Goal: Transaction & Acquisition: Obtain resource

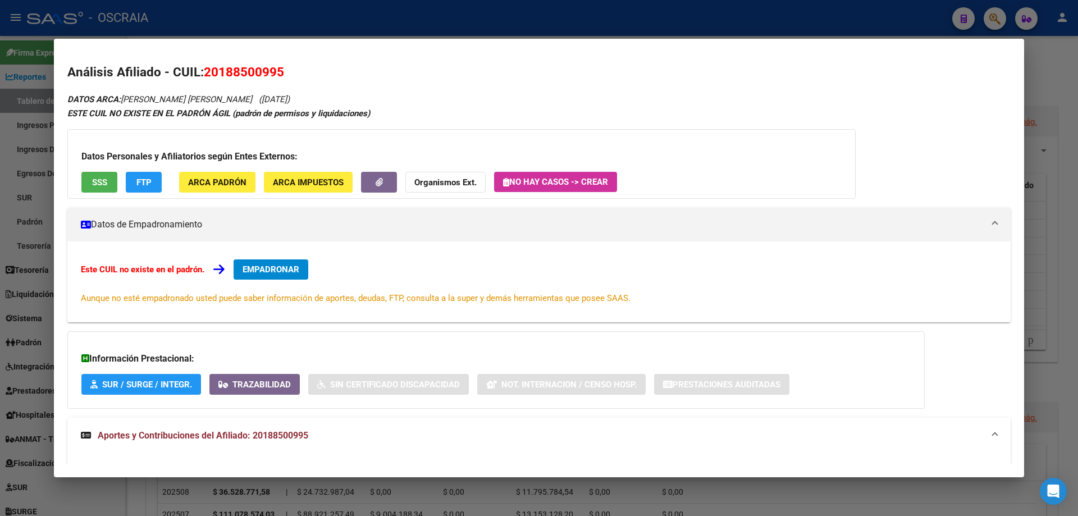
click at [380, 12] on div at bounding box center [539, 258] width 1078 height 516
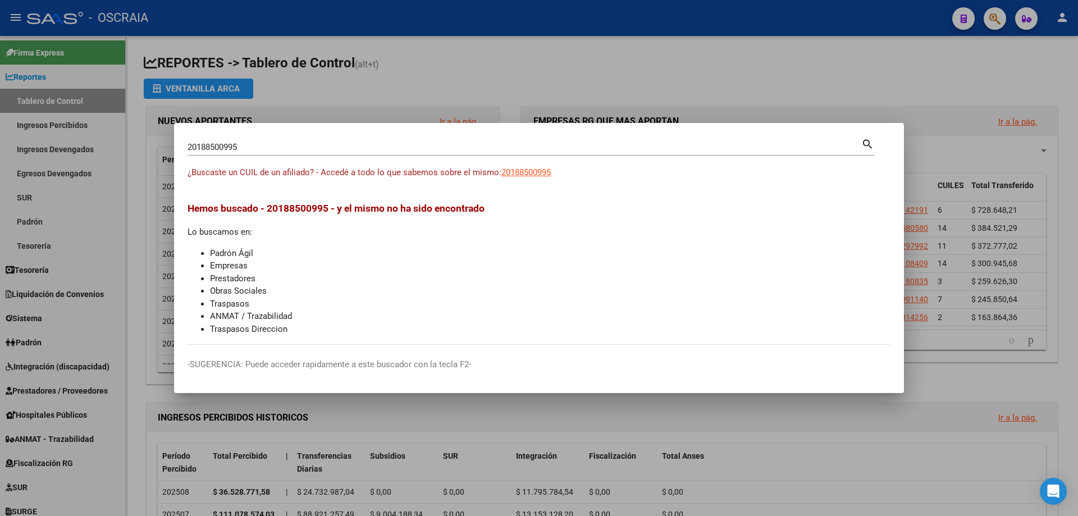
click at [305, 139] on div "20188500995 Buscar (apellido, dni, [PERSON_NAME], [PERSON_NAME], cuit, obra soc…" at bounding box center [525, 147] width 674 height 17
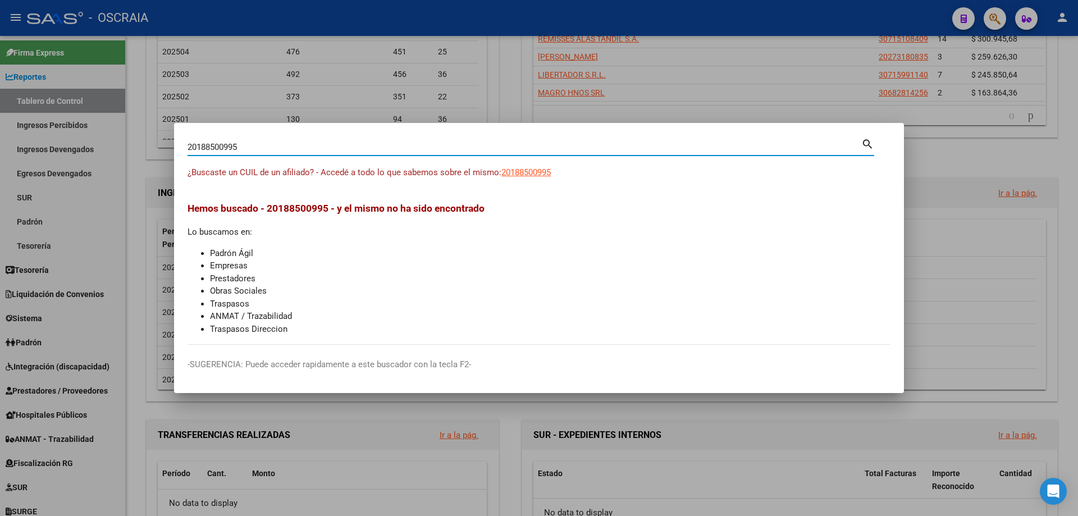
click at [305, 144] on input "20188500995" at bounding box center [525, 147] width 674 height 10
drag, startPoint x: 305, startPoint y: 145, endPoint x: 296, endPoint y: 143, distance: 9.1
click at [304, 145] on input "20188500995" at bounding box center [525, 147] width 674 height 10
paste input "508874236"
type input "20508874236"
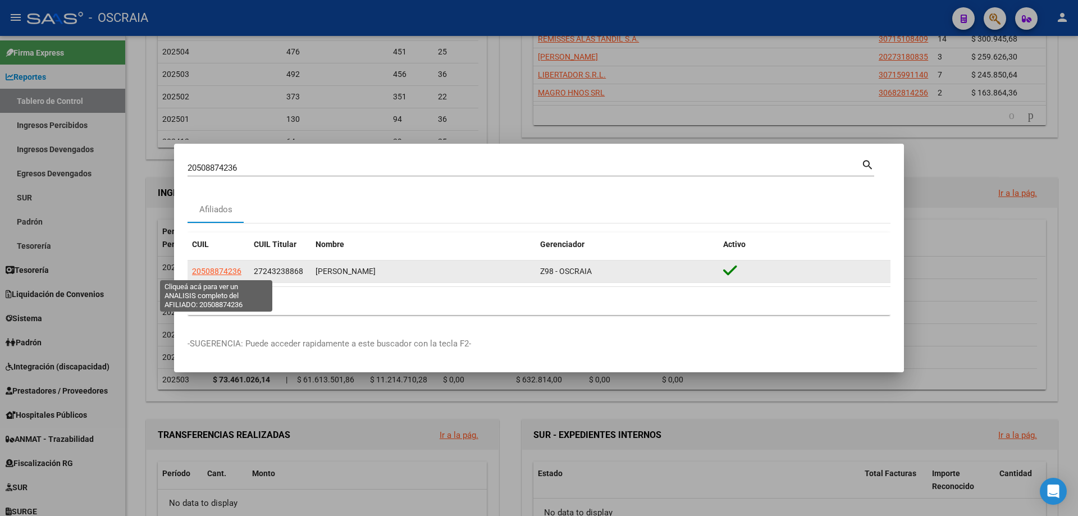
click at [210, 268] on span "20508874236" at bounding box center [216, 271] width 49 height 9
type textarea "20508874236"
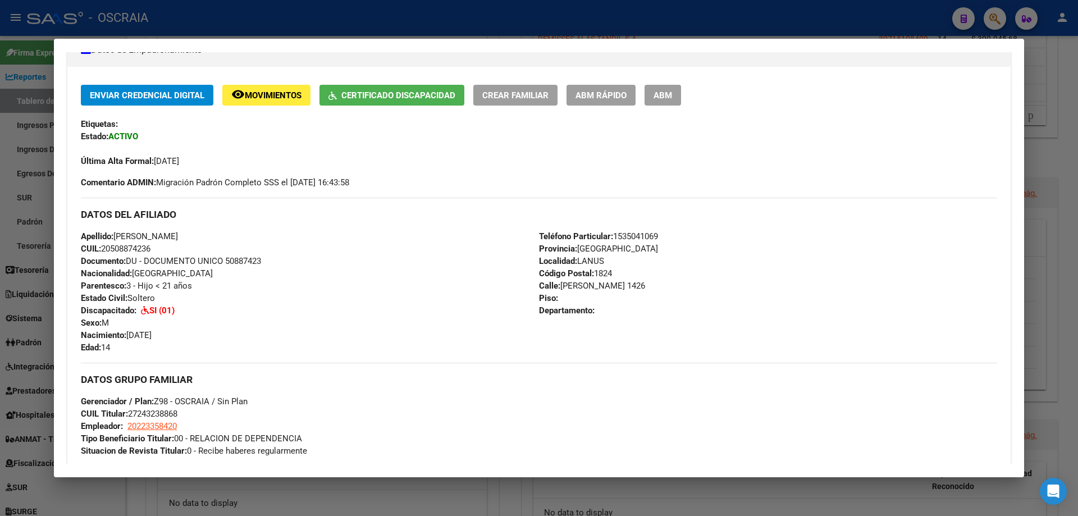
scroll to position [112, 0]
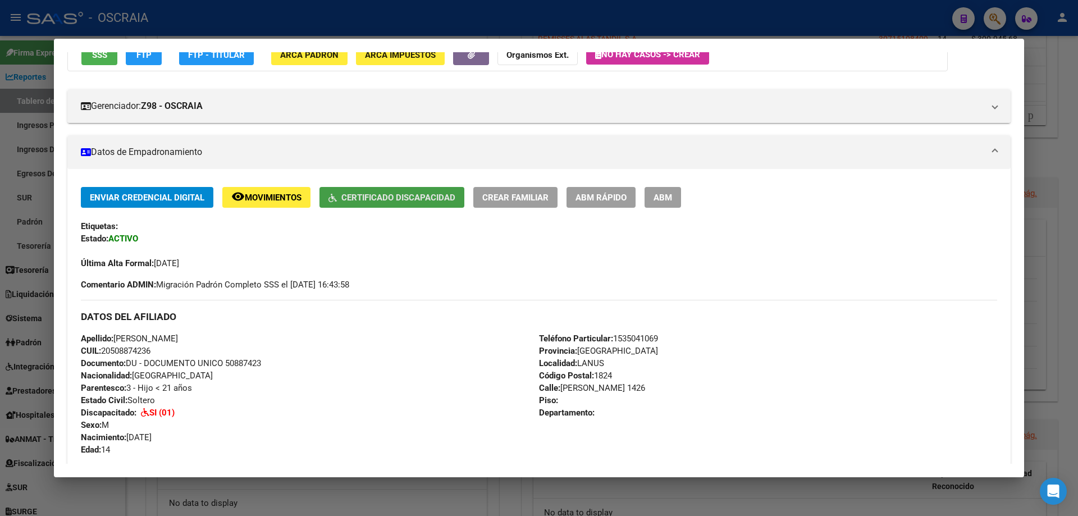
click at [363, 207] on button "Certificado Discapacidad" at bounding box center [391, 197] width 145 height 21
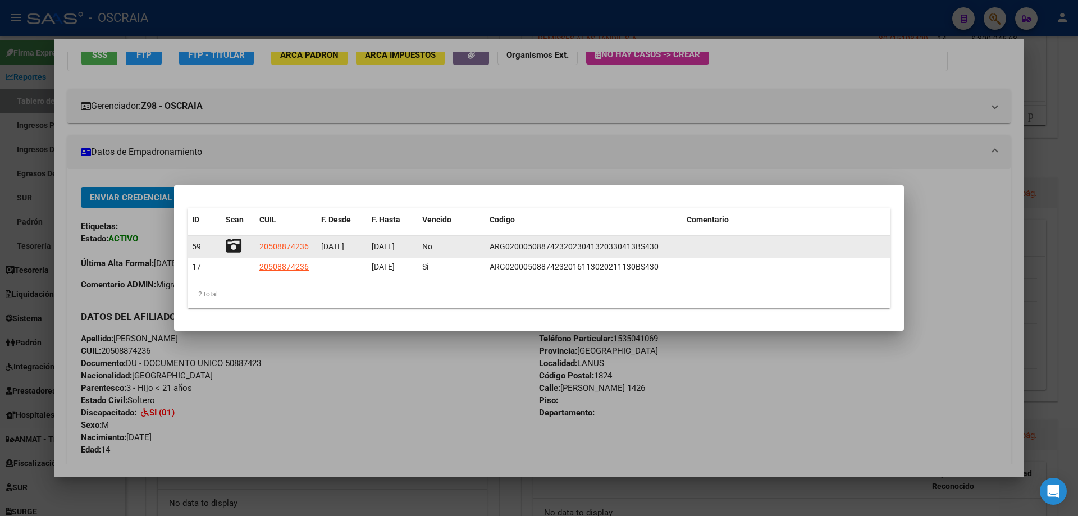
click at [389, 243] on span "[DATE]" at bounding box center [383, 246] width 23 height 9
click at [395, 241] on div "[DATE]" at bounding box center [393, 246] width 42 height 13
click at [393, 248] on span "[DATE]" at bounding box center [383, 246] width 23 height 9
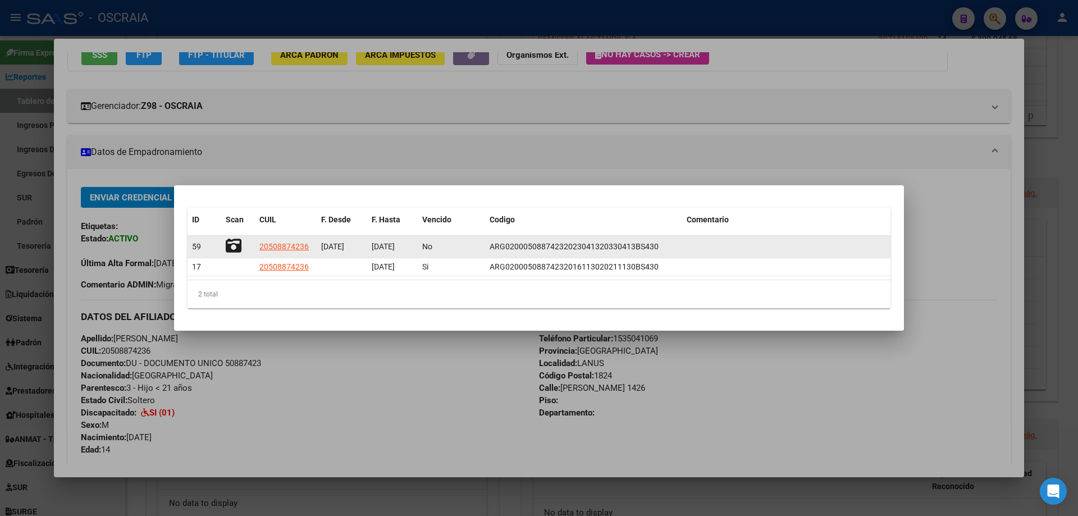
click at [393, 248] on span "[DATE]" at bounding box center [383, 246] width 23 height 9
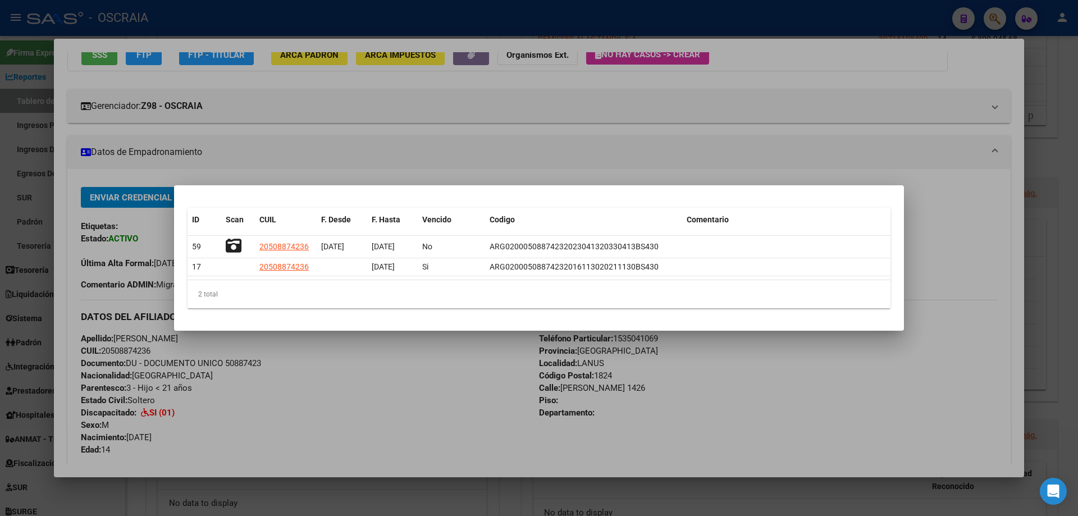
copy span "[DATE]"
click at [177, 17] on div at bounding box center [539, 258] width 1078 height 516
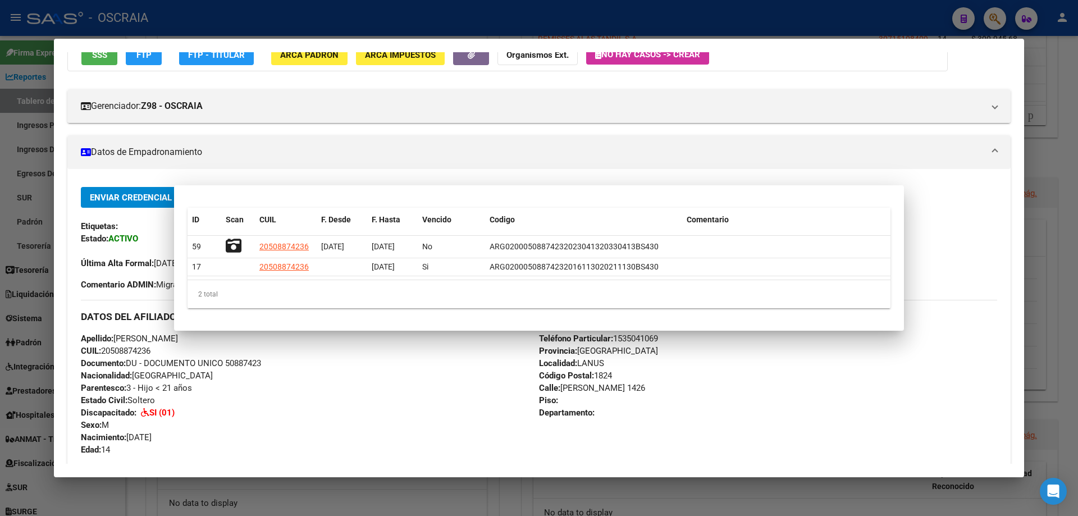
click at [177, 17] on div at bounding box center [539, 258] width 1078 height 516
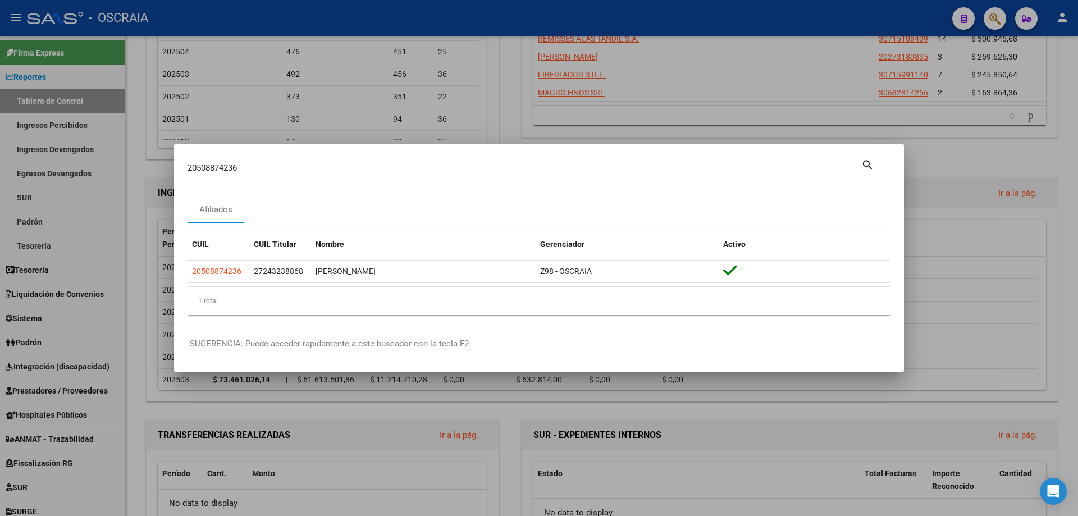
click at [177, 17] on div at bounding box center [539, 258] width 1078 height 516
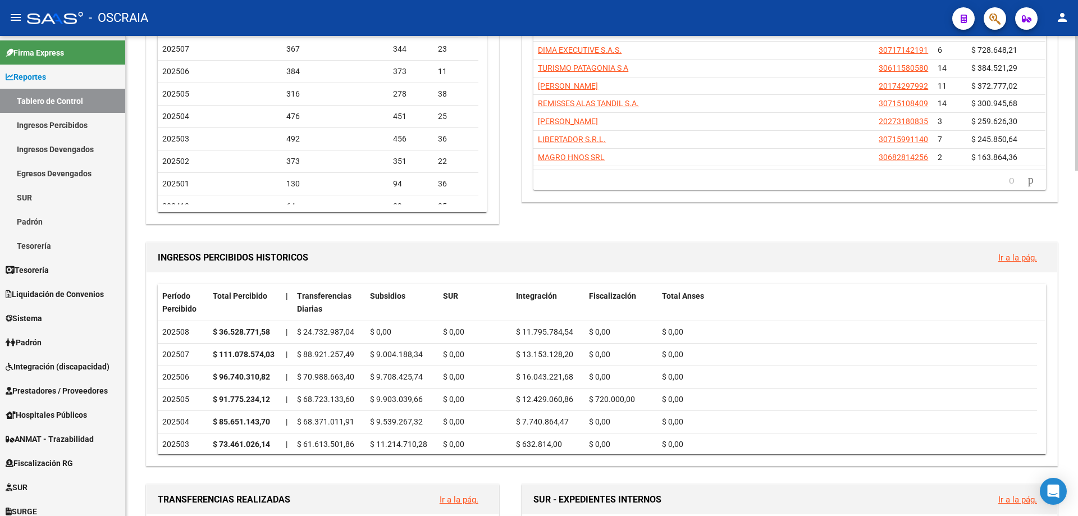
scroll to position [0, 0]
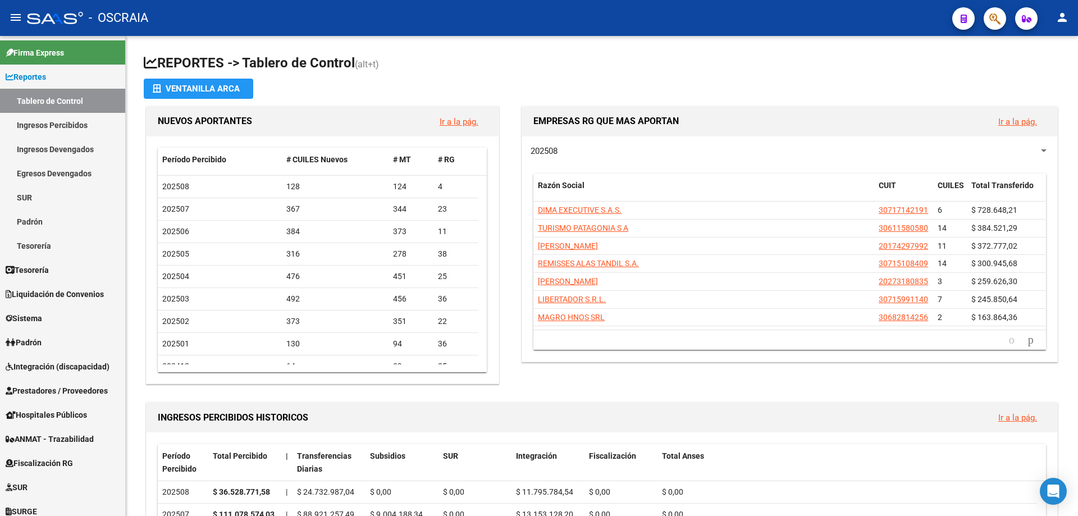
click at [1060, 19] on mat-icon "person" at bounding box center [1062, 17] width 13 height 13
click at [1055, 47] on button "person Mi Perfil" at bounding box center [1039, 47] width 68 height 27
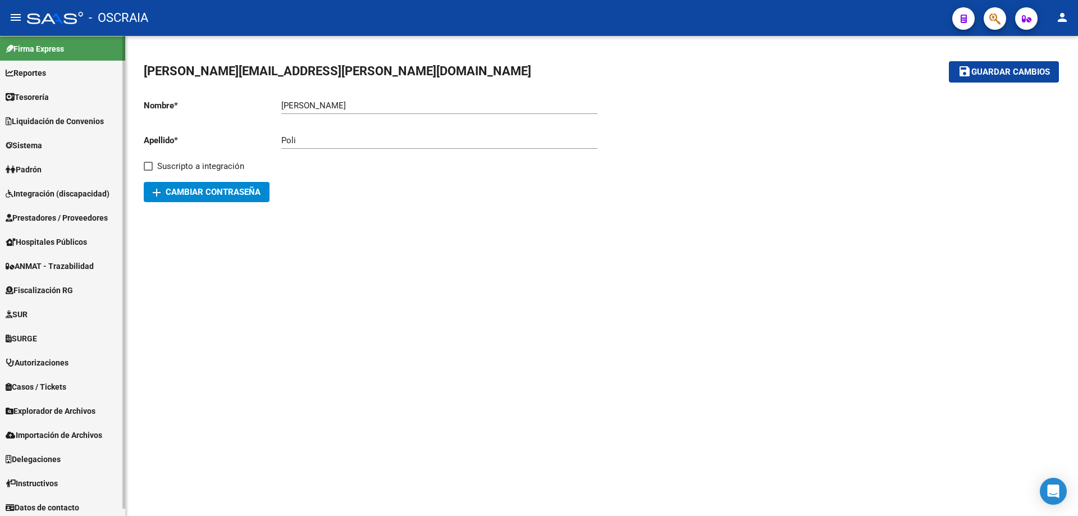
scroll to position [7, 0]
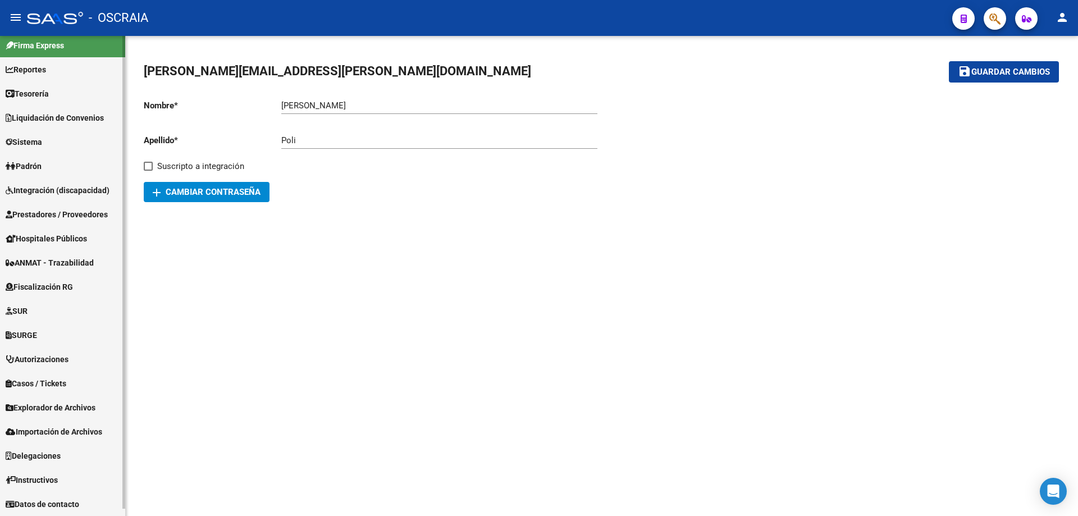
click at [74, 501] on span "Datos de contacto" at bounding box center [43, 504] width 74 height 12
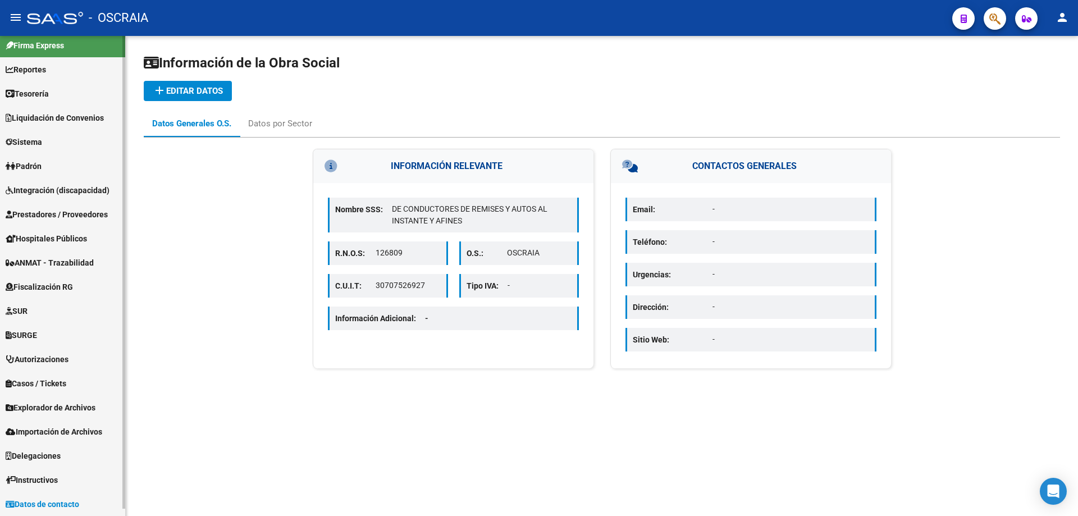
click at [73, 482] on link "Instructivos" at bounding box center [62, 480] width 125 height 24
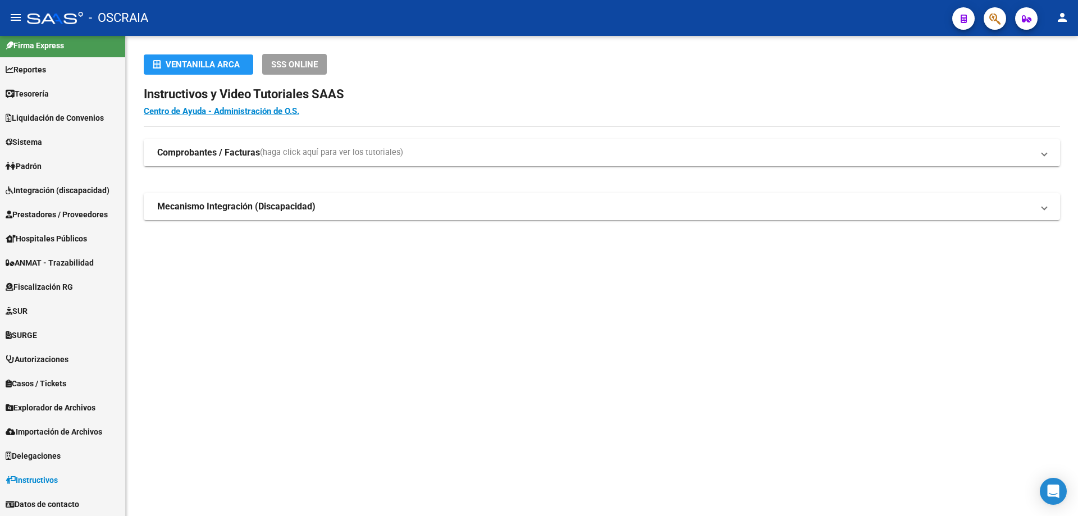
click at [228, 159] on mat-expansion-panel-header "Comprobantes / Facturas (haga click aquí para ver los tutoriales)" at bounding box center [602, 152] width 916 height 27
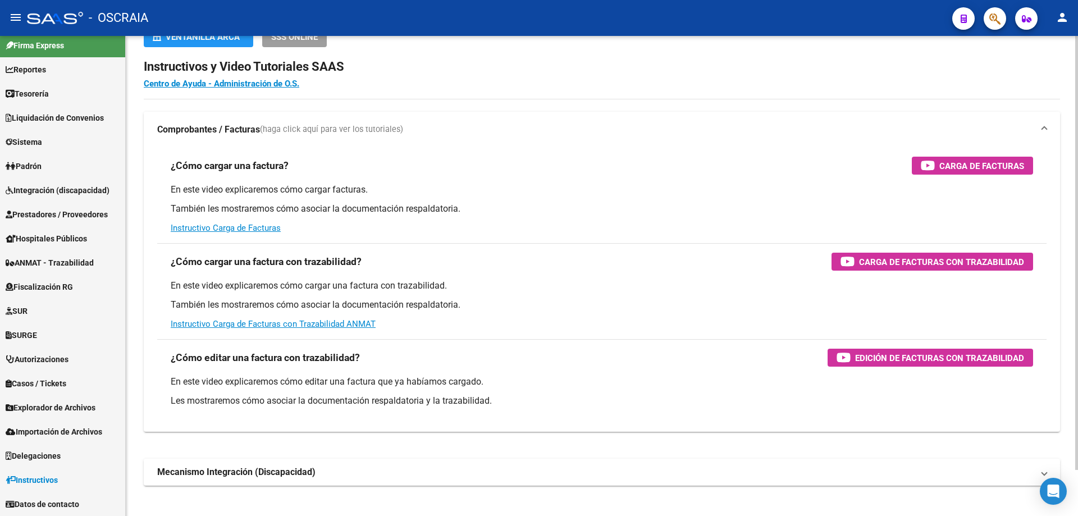
scroll to position [51, 0]
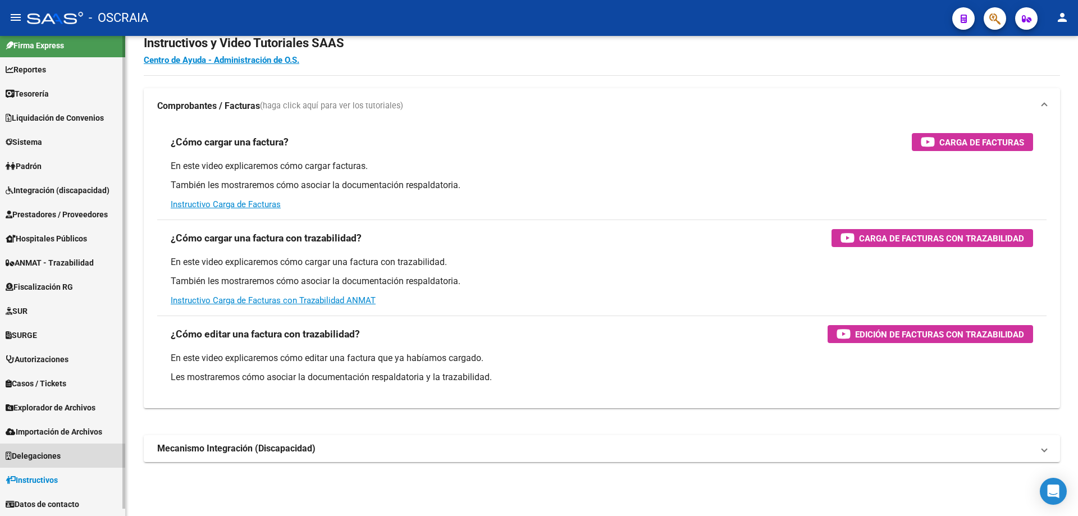
click at [53, 453] on span "Delegaciones" at bounding box center [33, 456] width 55 height 12
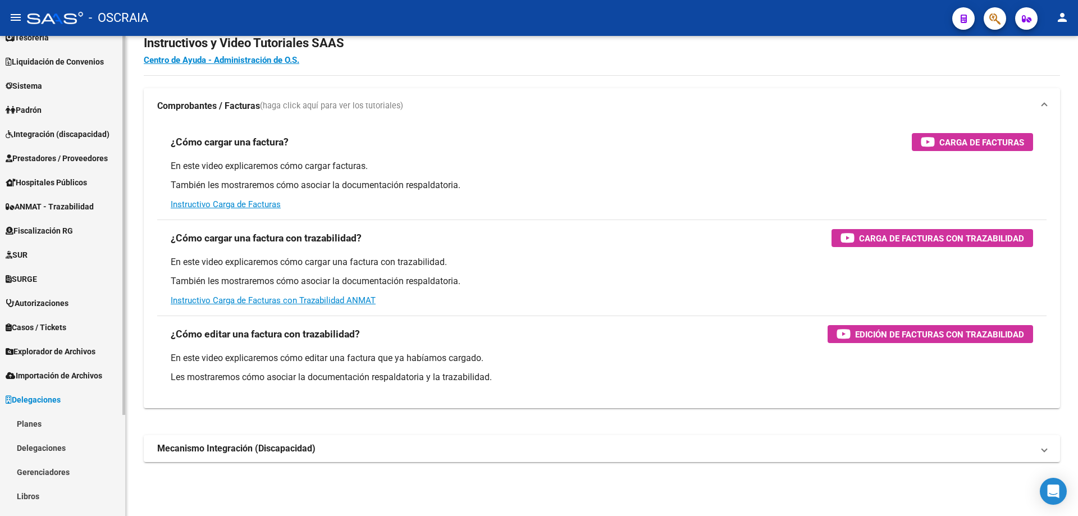
click at [66, 371] on span "Importación de Archivos" at bounding box center [54, 375] width 97 height 12
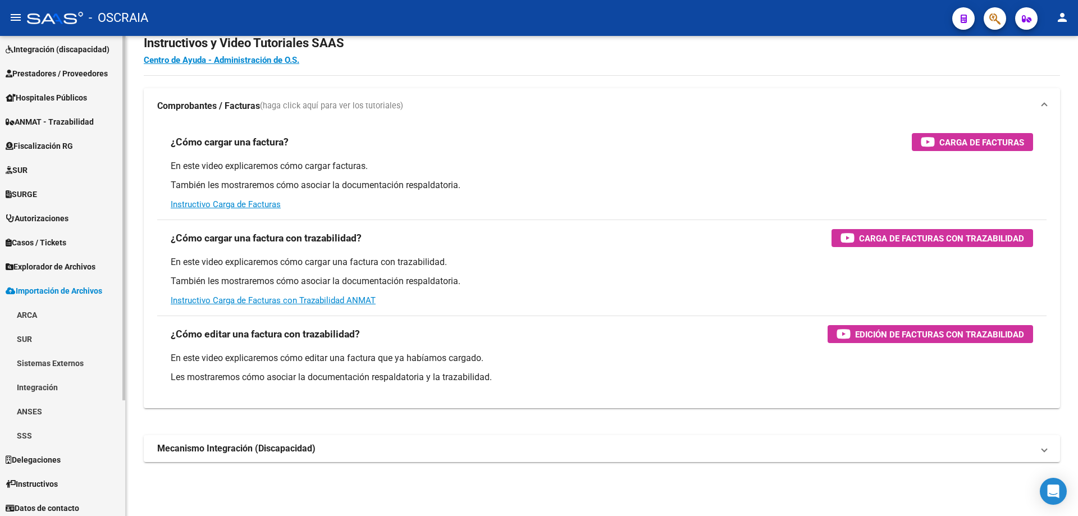
scroll to position [152, 0]
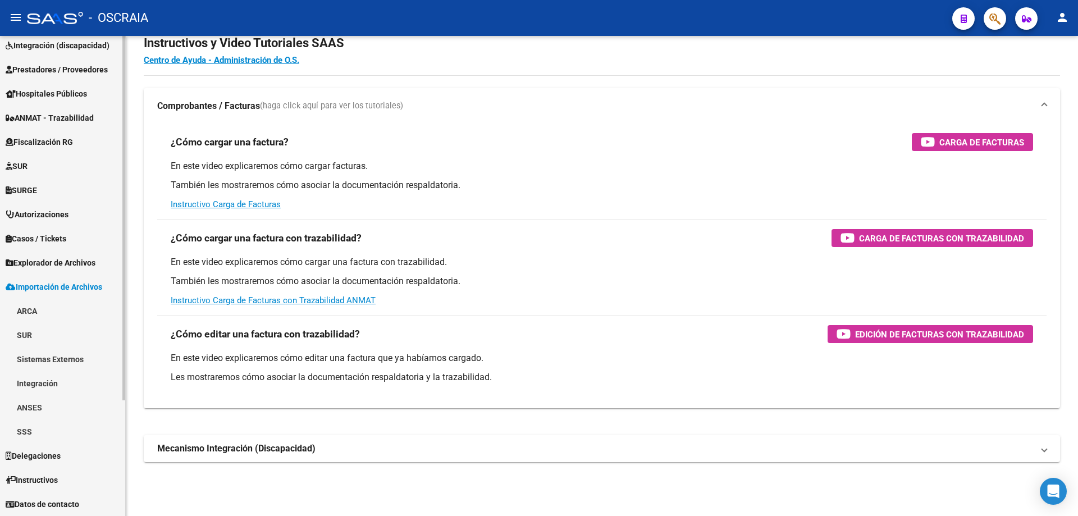
click at [54, 269] on link "Explorador de Archivos" at bounding box center [62, 262] width 125 height 24
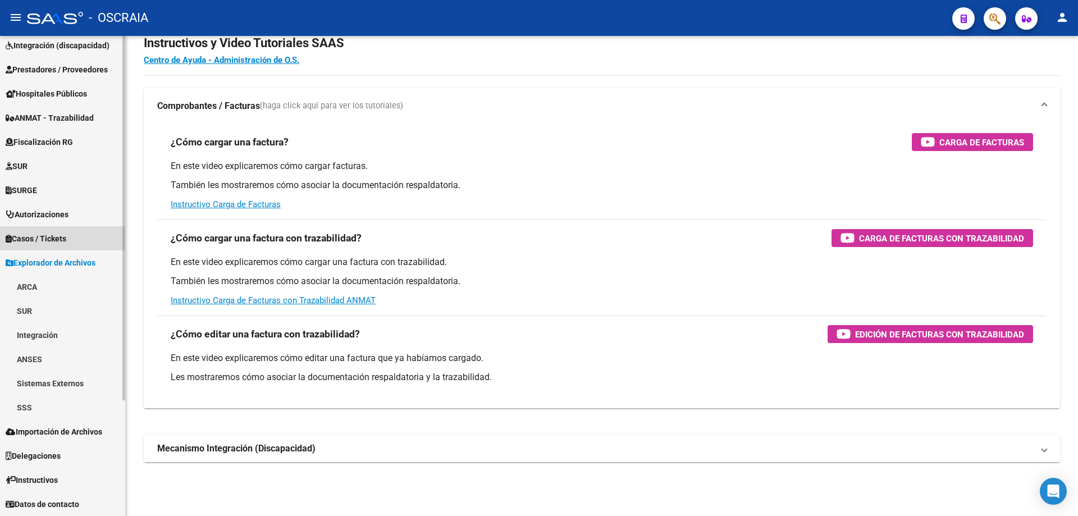
click at [44, 231] on link "Casos / Tickets" at bounding box center [62, 238] width 125 height 24
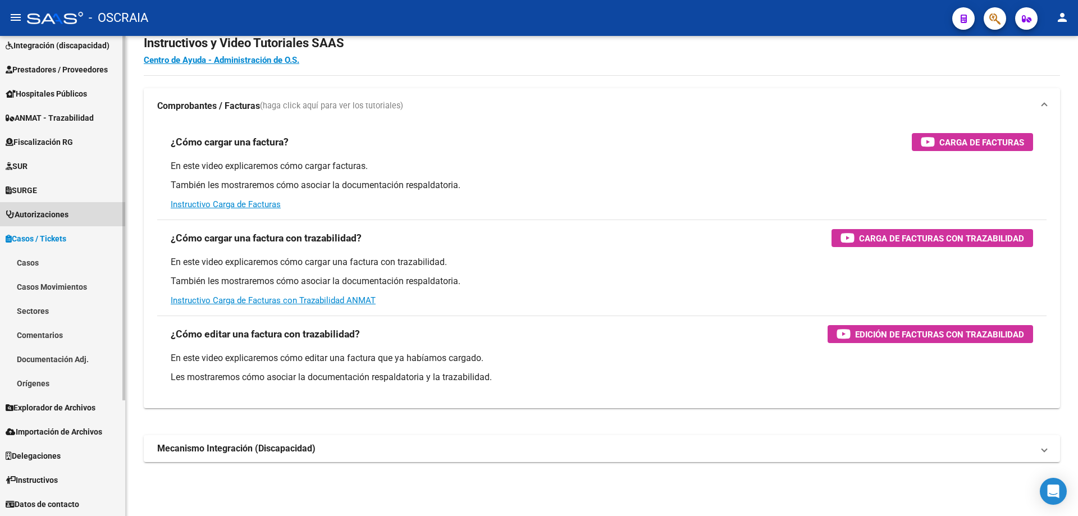
click at [28, 213] on span "Autorizaciones" at bounding box center [37, 214] width 63 height 12
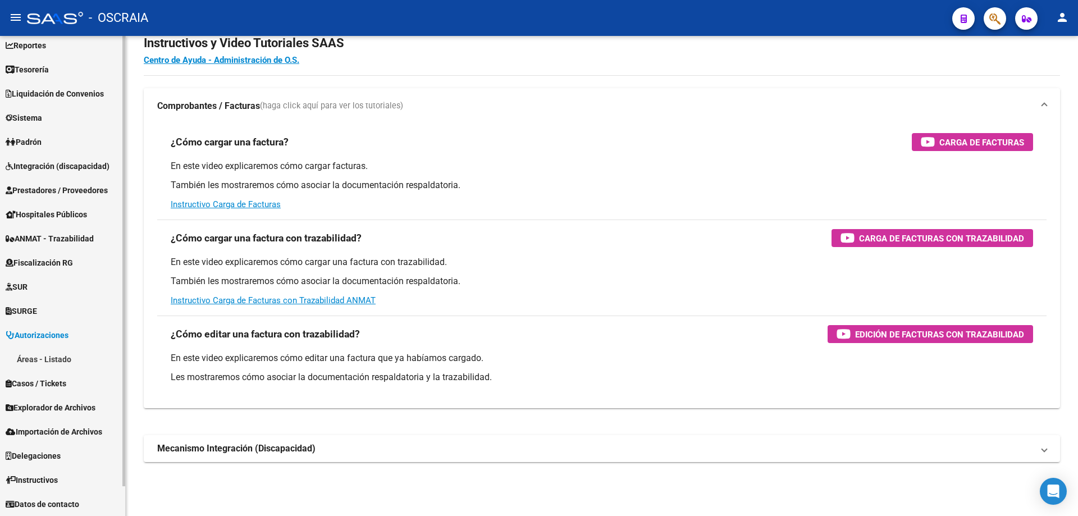
scroll to position [31, 0]
click at [52, 286] on link "SUR" at bounding box center [62, 287] width 125 height 24
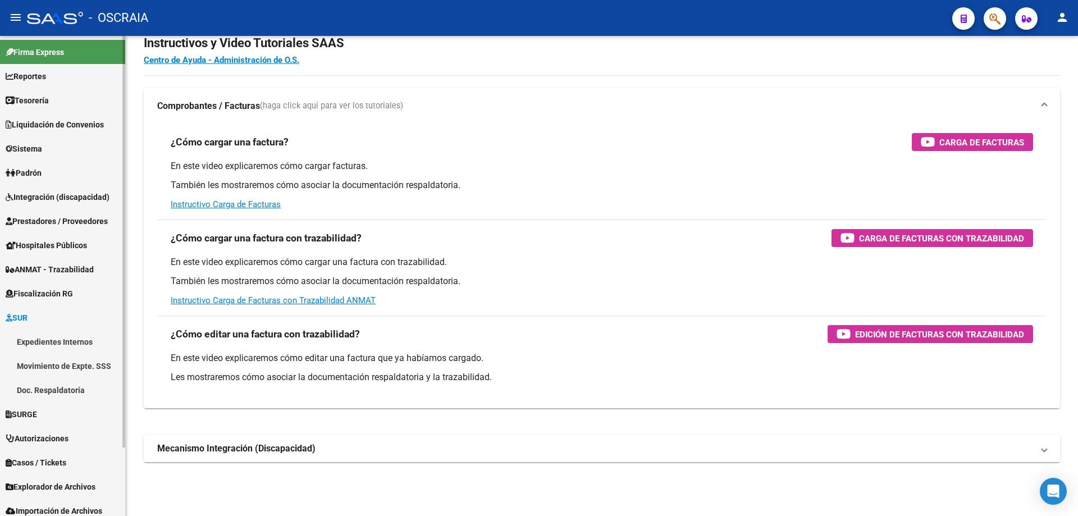
scroll to position [0, 0]
click at [56, 292] on span "Fiscalización RG" at bounding box center [39, 294] width 67 height 12
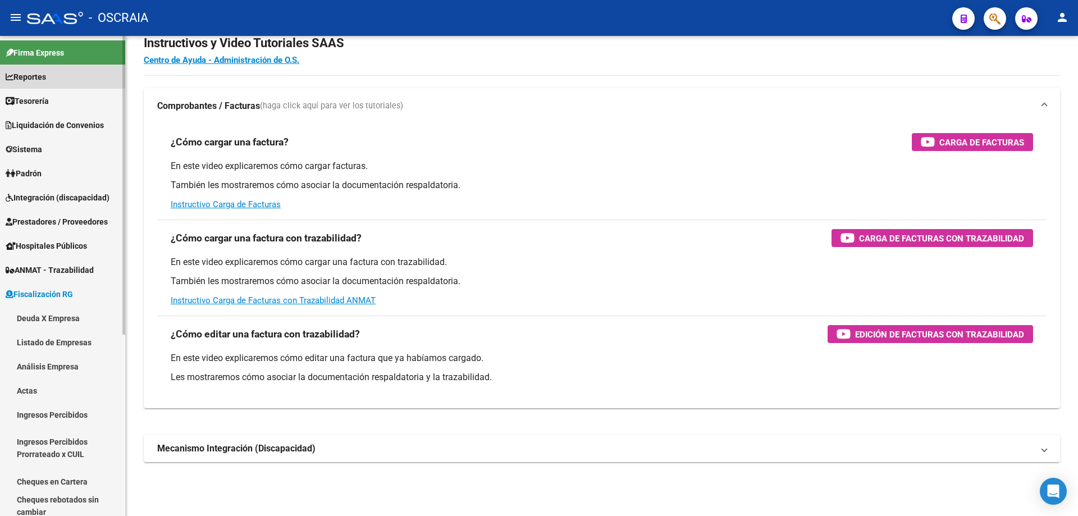
click at [56, 86] on link "Reportes" at bounding box center [62, 77] width 125 height 24
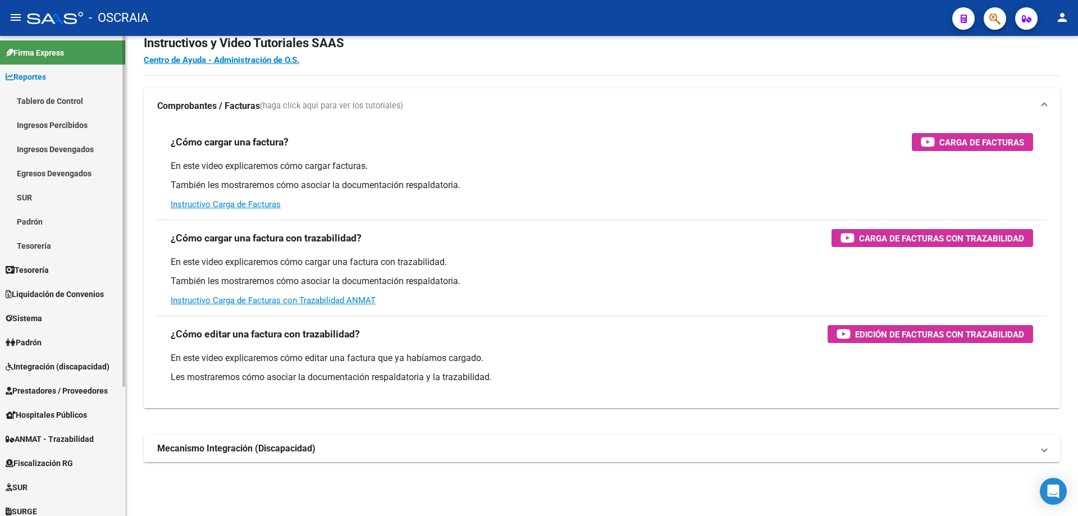
click at [60, 264] on link "Tesorería" at bounding box center [62, 270] width 125 height 24
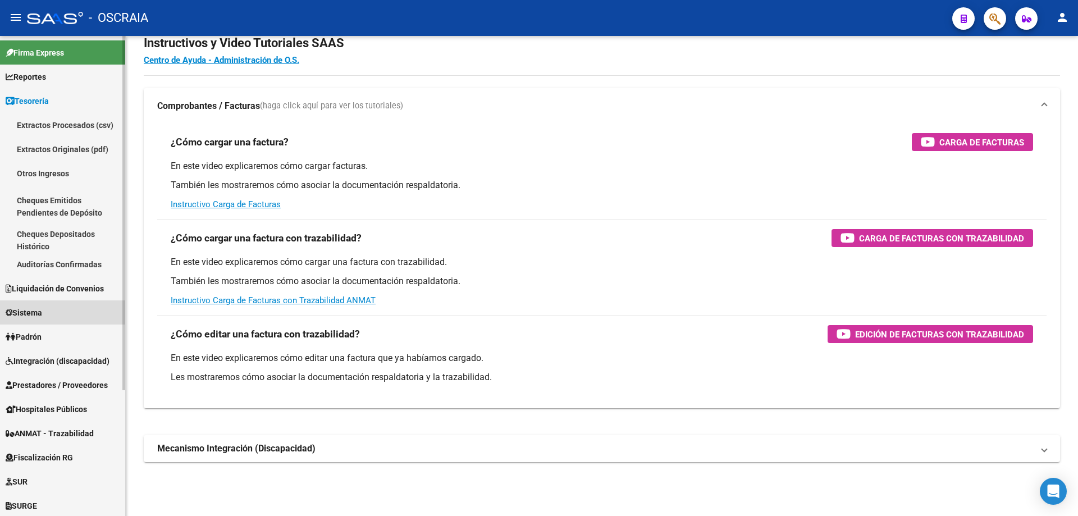
click at [59, 307] on link "Sistema" at bounding box center [62, 312] width 125 height 24
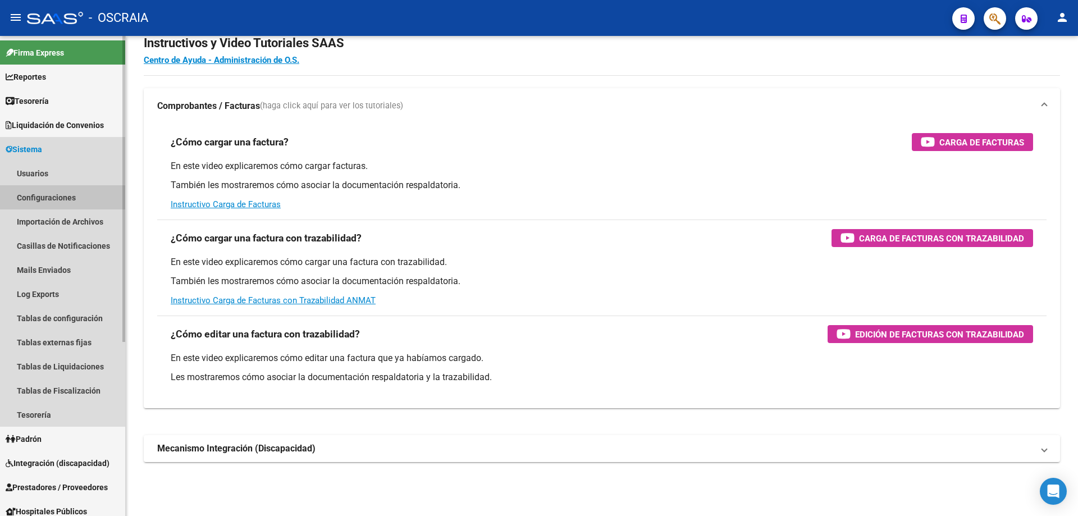
click at [55, 198] on link "Configuraciones" at bounding box center [62, 197] width 125 height 24
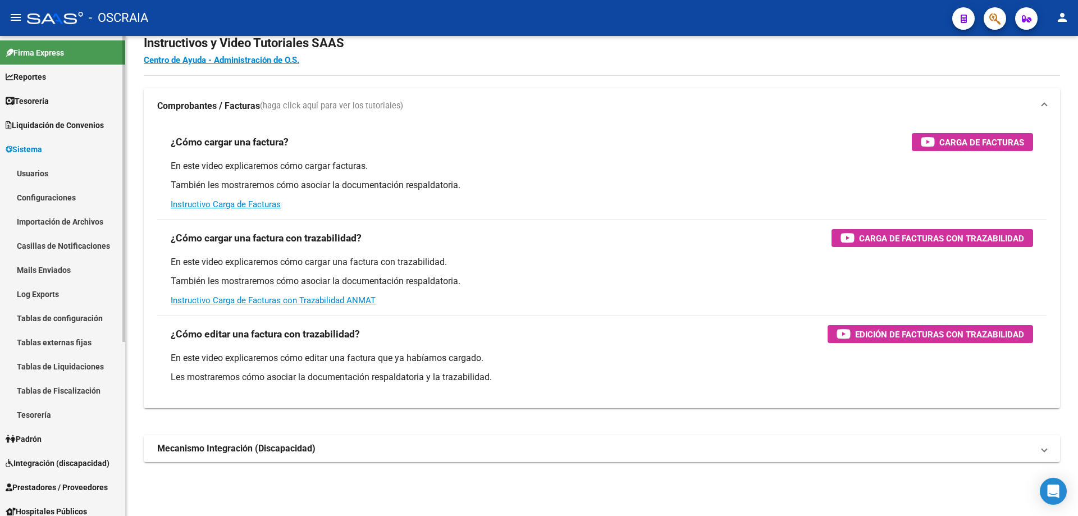
click at [56, 197] on link "Configuraciones" at bounding box center [62, 197] width 125 height 24
click at [1000, 9] on span "button" at bounding box center [994, 18] width 11 height 23
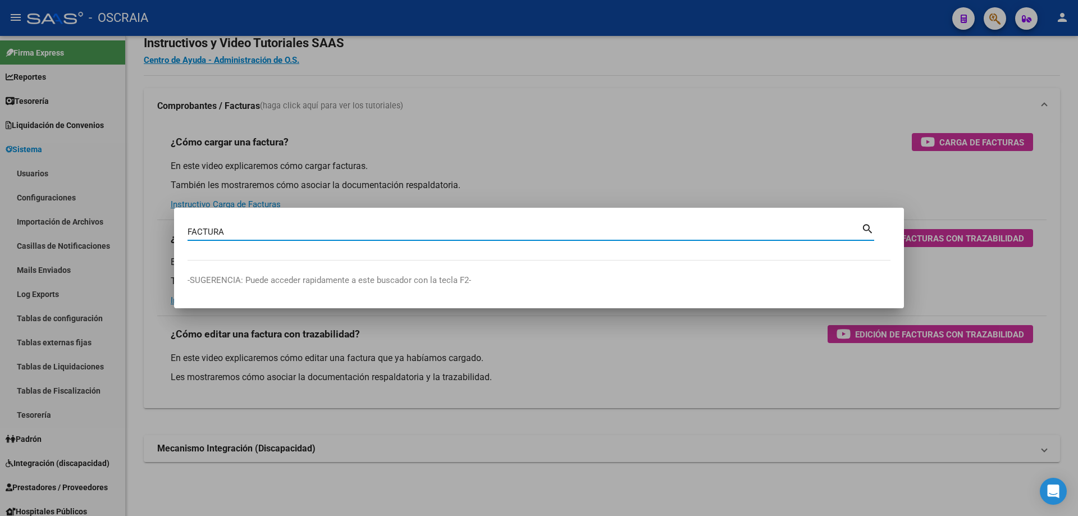
type input "FACTURA"
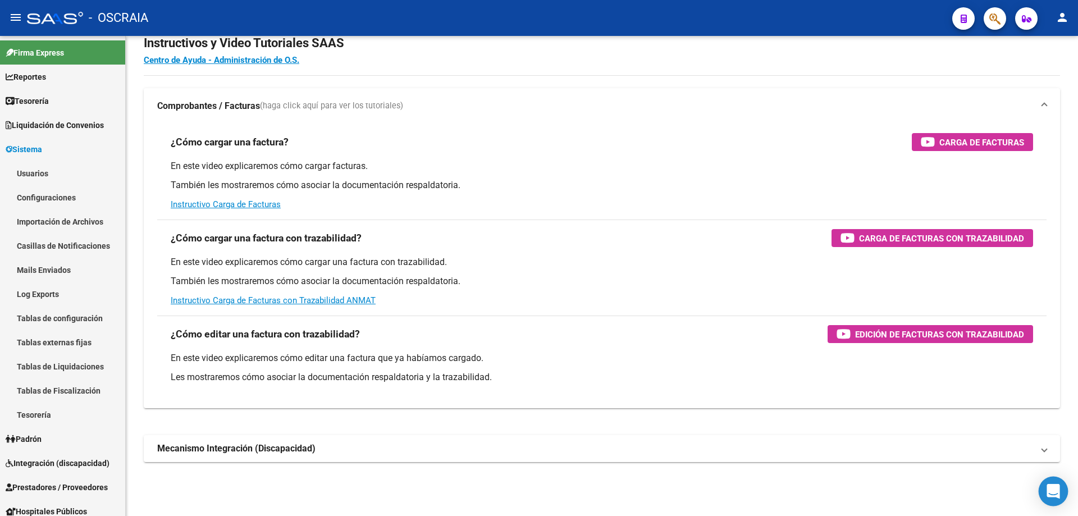
click at [1052, 485] on div "Open Intercom Messenger" at bounding box center [1054, 492] width 30 height 30
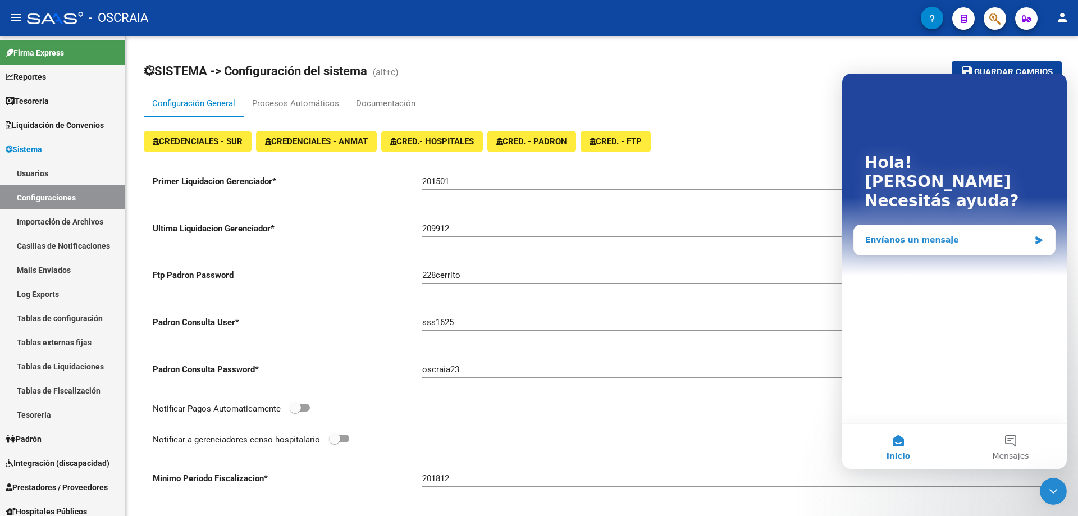
click at [919, 234] on div "Envíanos un mensaje" at bounding box center [947, 240] width 165 height 12
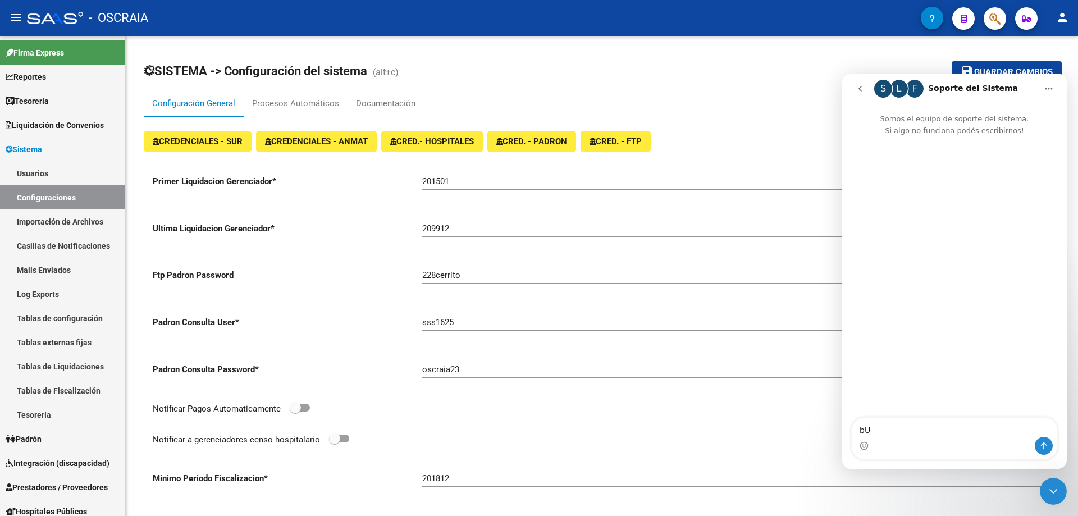
type textarea "b"
type textarea "Buenas tardes por donde puedo descargar la factura del servicio"
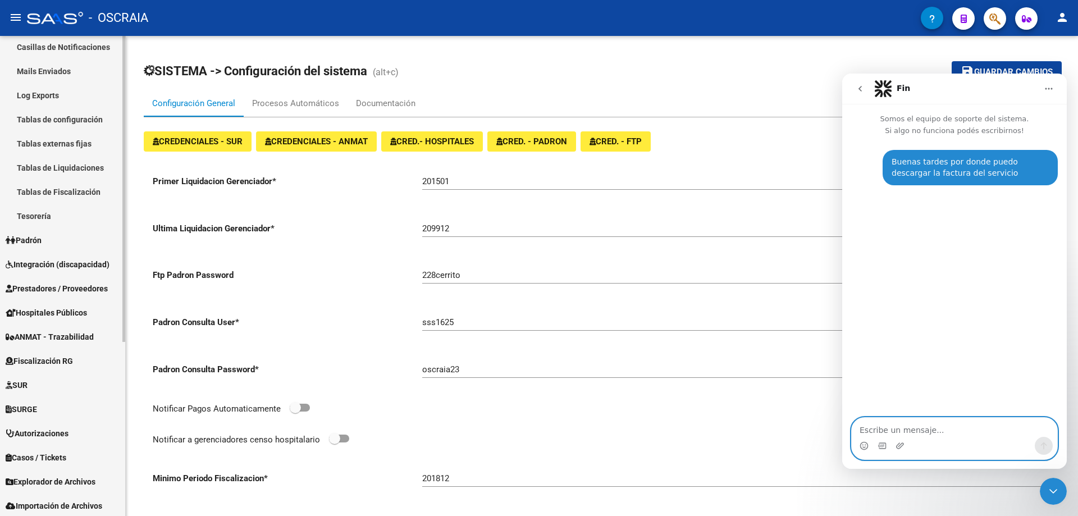
scroll to position [225, 0]
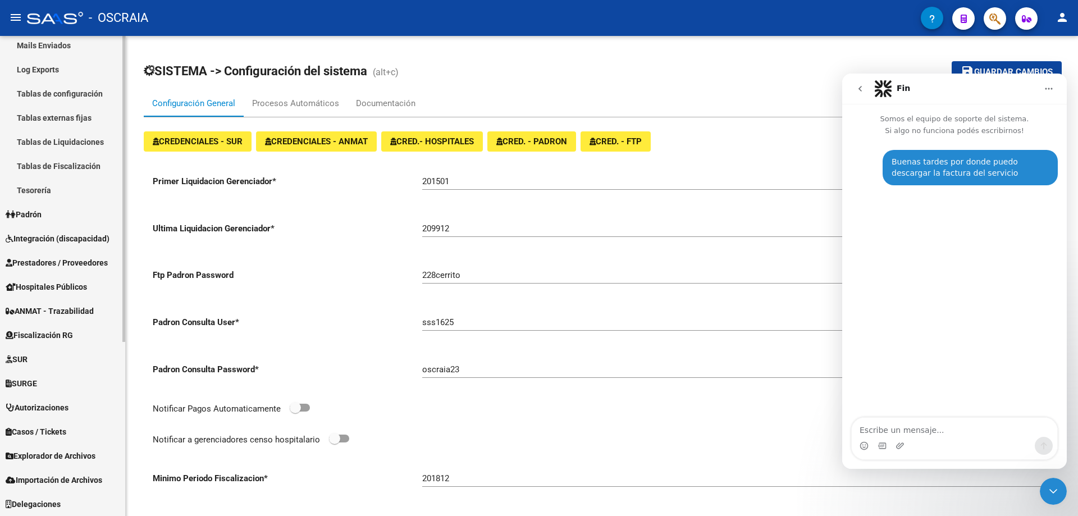
click at [94, 266] on span "Prestadores / Proveedores" at bounding box center [57, 263] width 102 height 12
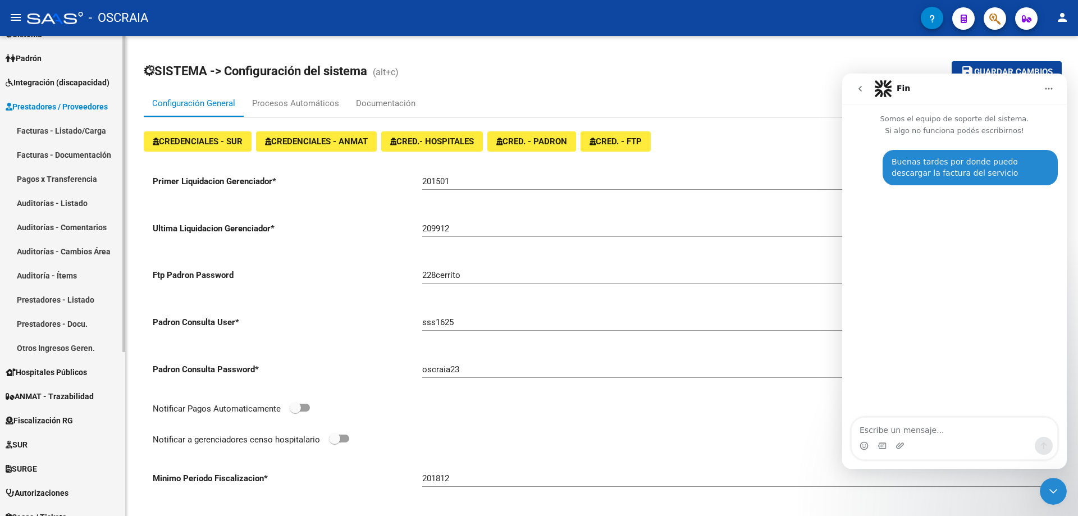
scroll to position [112, 0]
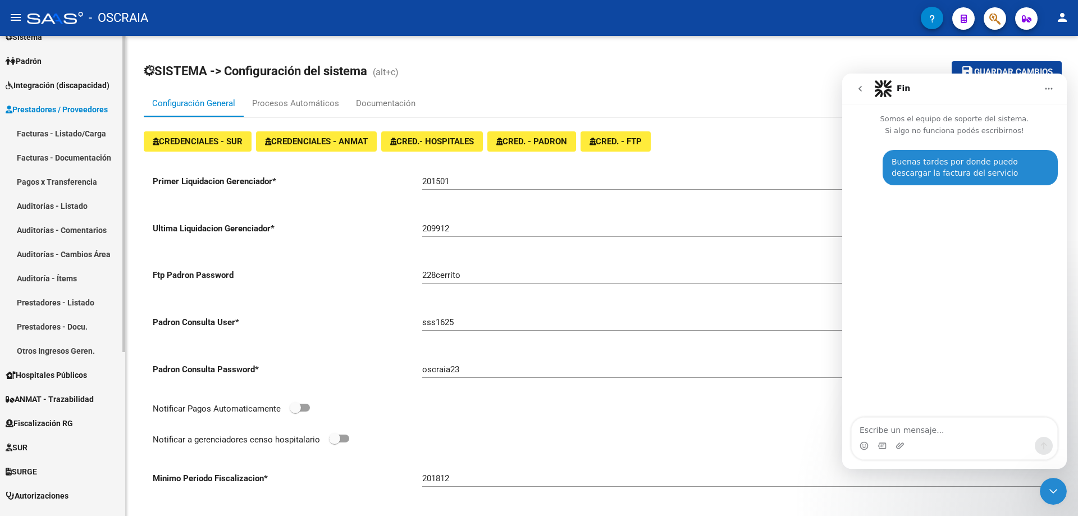
click at [81, 157] on link "Facturas - Documentación" at bounding box center [62, 157] width 125 height 24
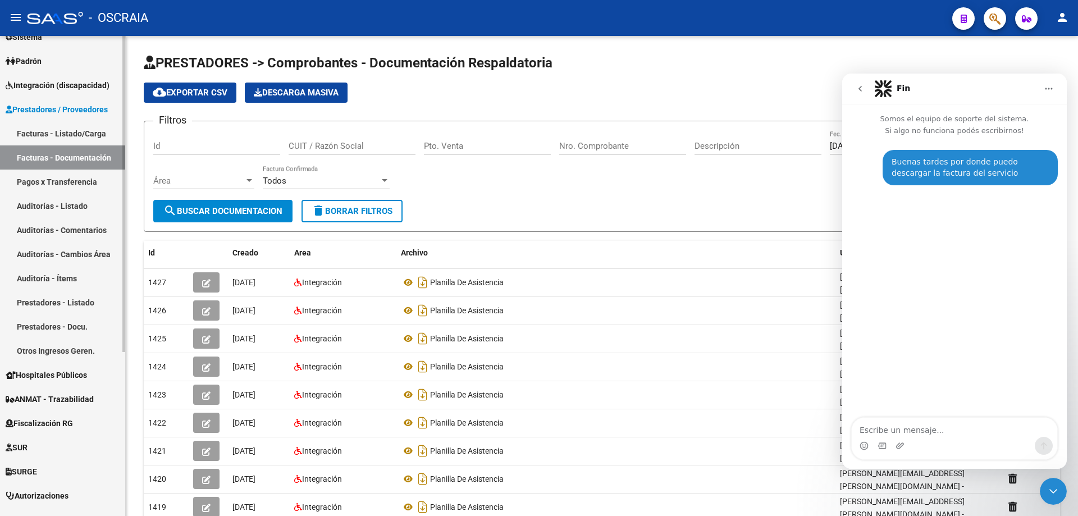
click at [70, 325] on link "Prestadores - Docu." at bounding box center [62, 326] width 125 height 24
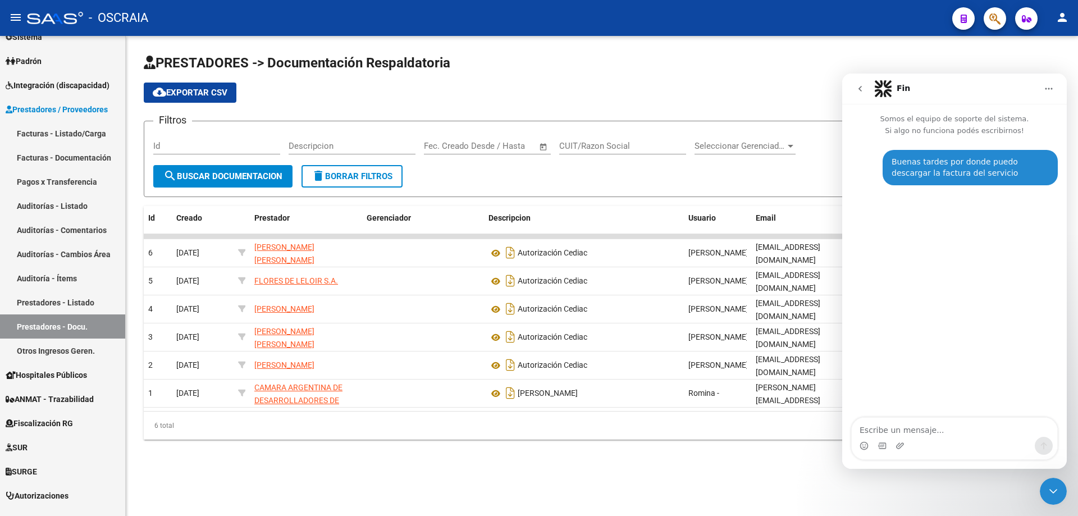
click at [860, 89] on icon "go back" at bounding box center [859, 89] width 3 height 6
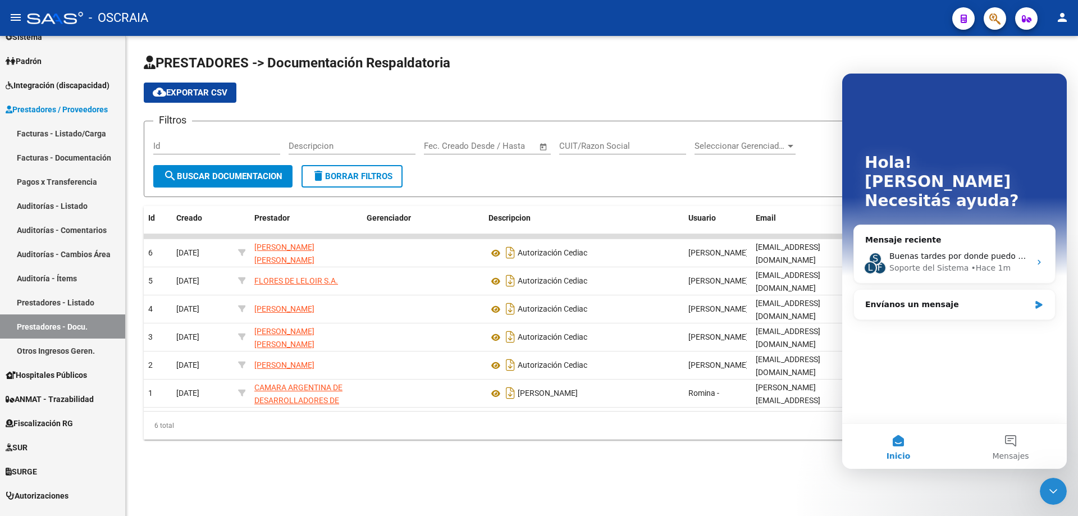
click at [1058, 83] on div "Hola! [PERSON_NAME] ayuda? Mensaje reciente S L F Buenas tardes por donde puedo…" at bounding box center [954, 249] width 225 height 350
click at [1053, 495] on icon "Cerrar Intercom Messenger" at bounding box center [1053, 491] width 13 height 13
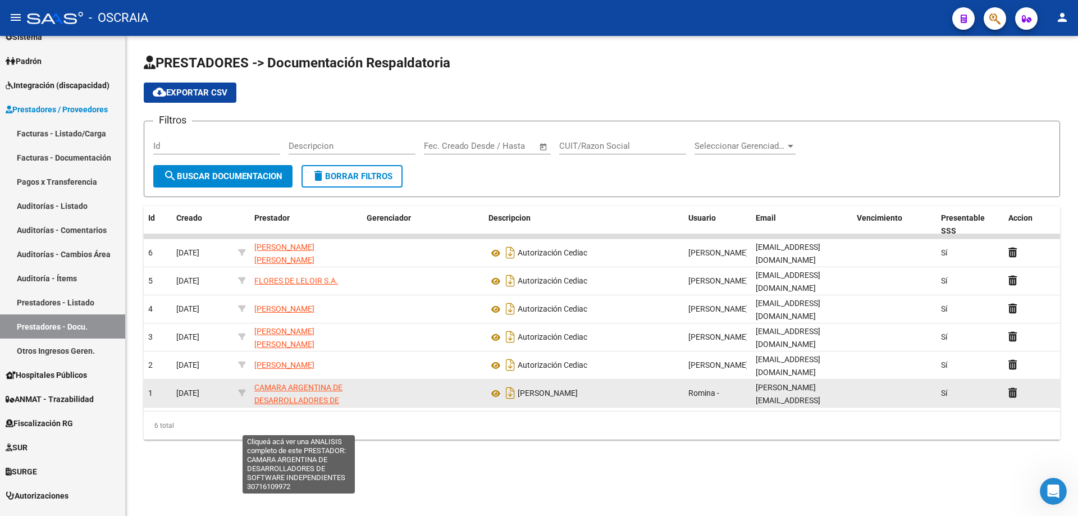
click at [304, 383] on span "CAMARA ARGENTINA DE DESARROLLADORES DE SOFTWARE INDEPENDIENTES" at bounding box center [298, 406] width 88 height 47
type textarea "30716109972"
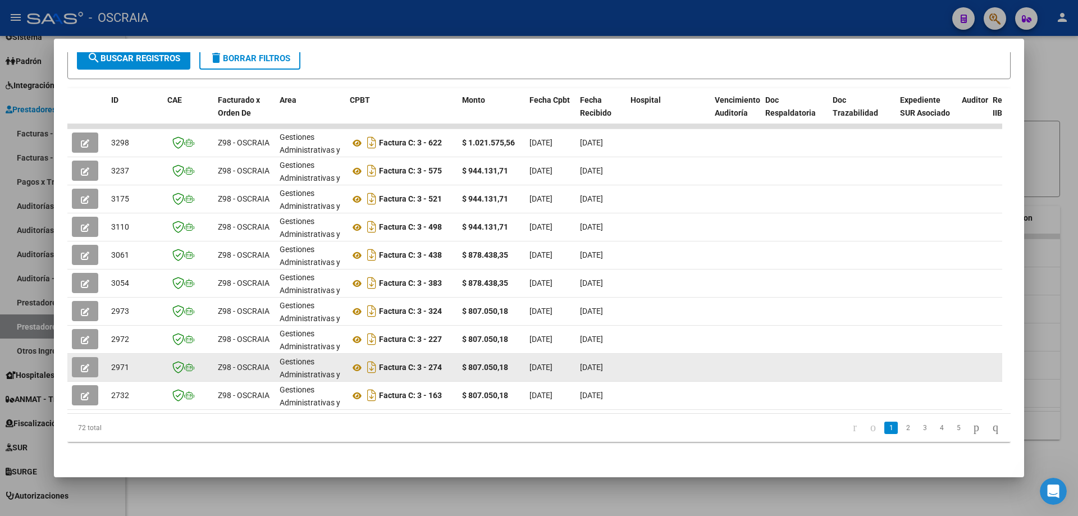
scroll to position [217, 0]
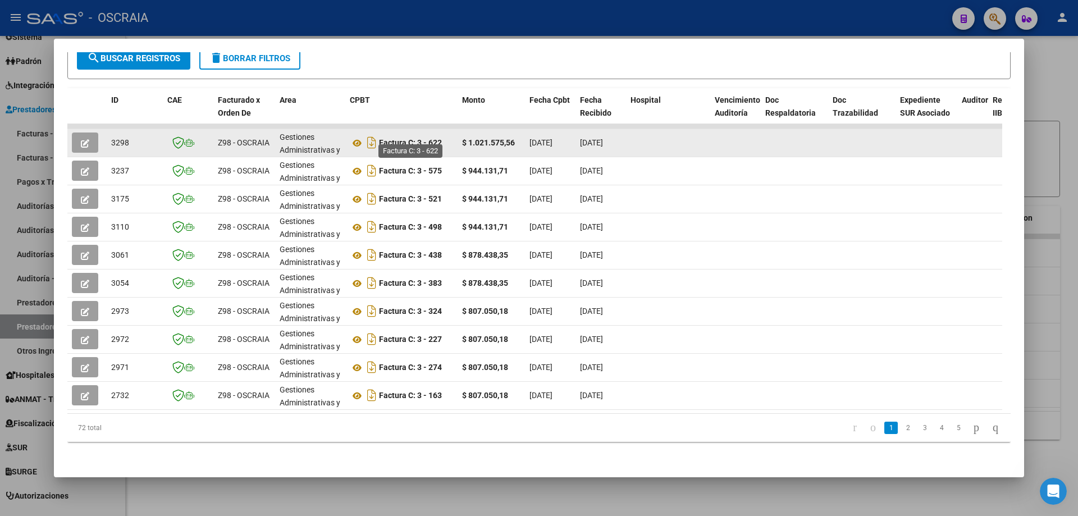
click at [437, 139] on strong "Factura C: 3 - 622" at bounding box center [410, 143] width 63 height 9
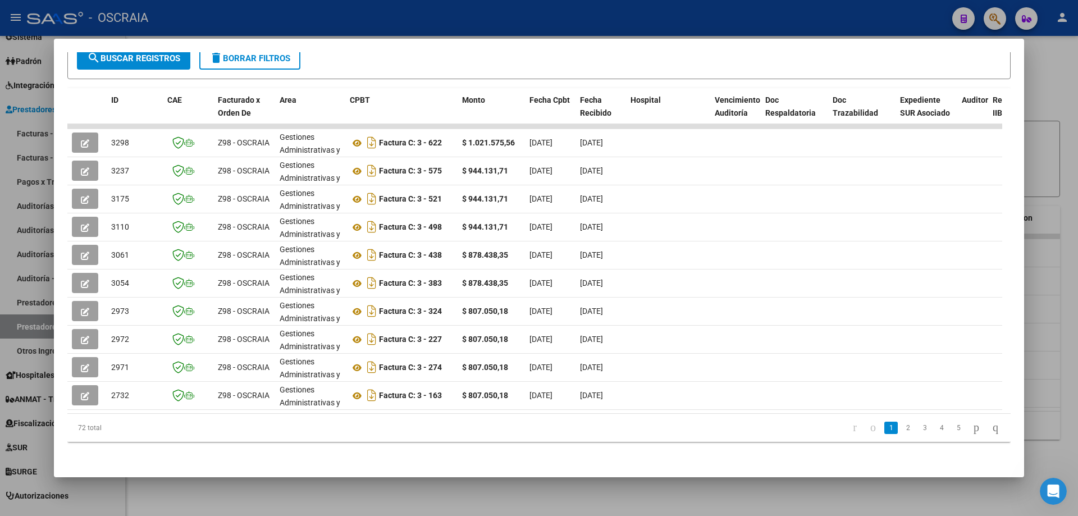
copy strong "622"
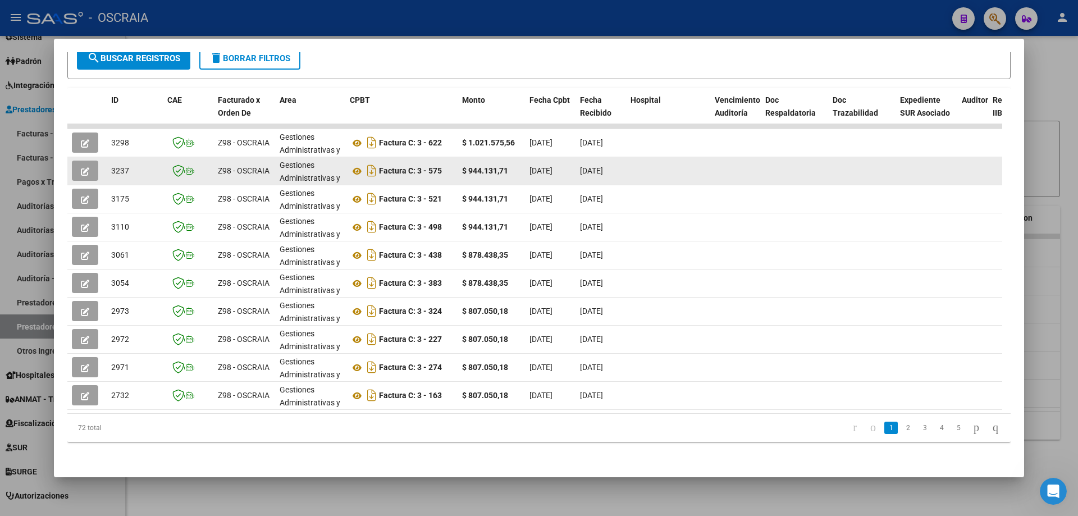
drag, startPoint x: 432, startPoint y: 161, endPoint x: 453, endPoint y: 161, distance: 20.2
click at [453, 162] on div "Factura C: 3 - 575" at bounding box center [401, 171] width 103 height 18
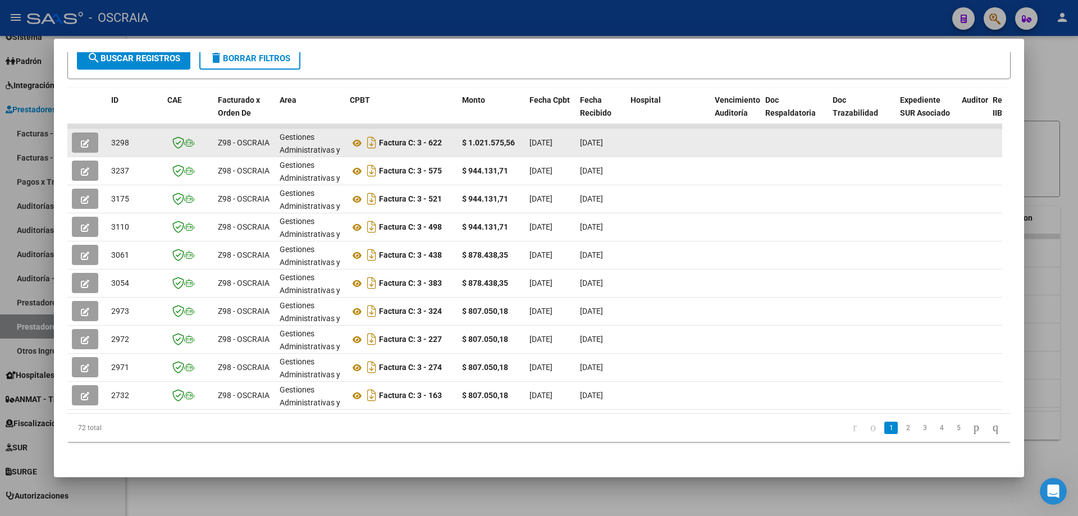
drag, startPoint x: 464, startPoint y: 135, endPoint x: 479, endPoint y: 136, distance: 15.2
click at [479, 138] on strong "$ 1.021.575,56" at bounding box center [488, 142] width 53 height 9
click at [372, 136] on icon "Descargar documento" at bounding box center [371, 143] width 15 height 18
